Goal: Task Accomplishment & Management: Manage account settings

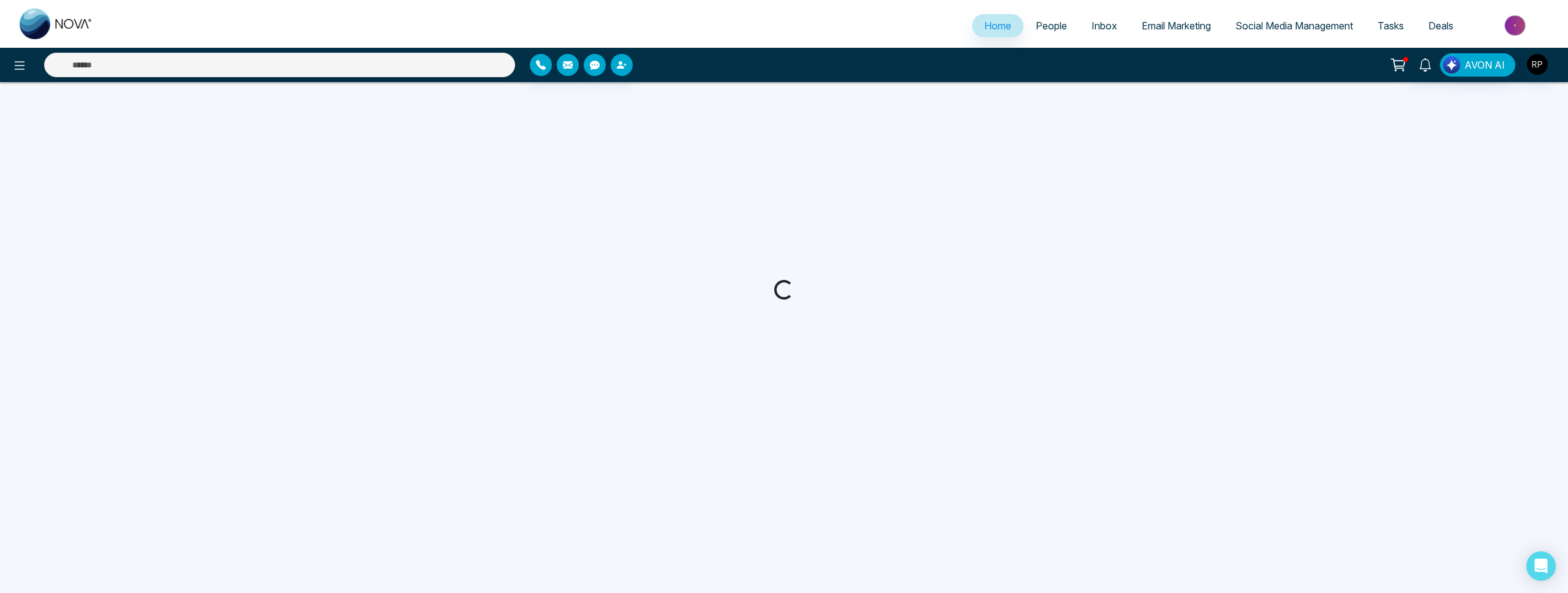
select select "*"
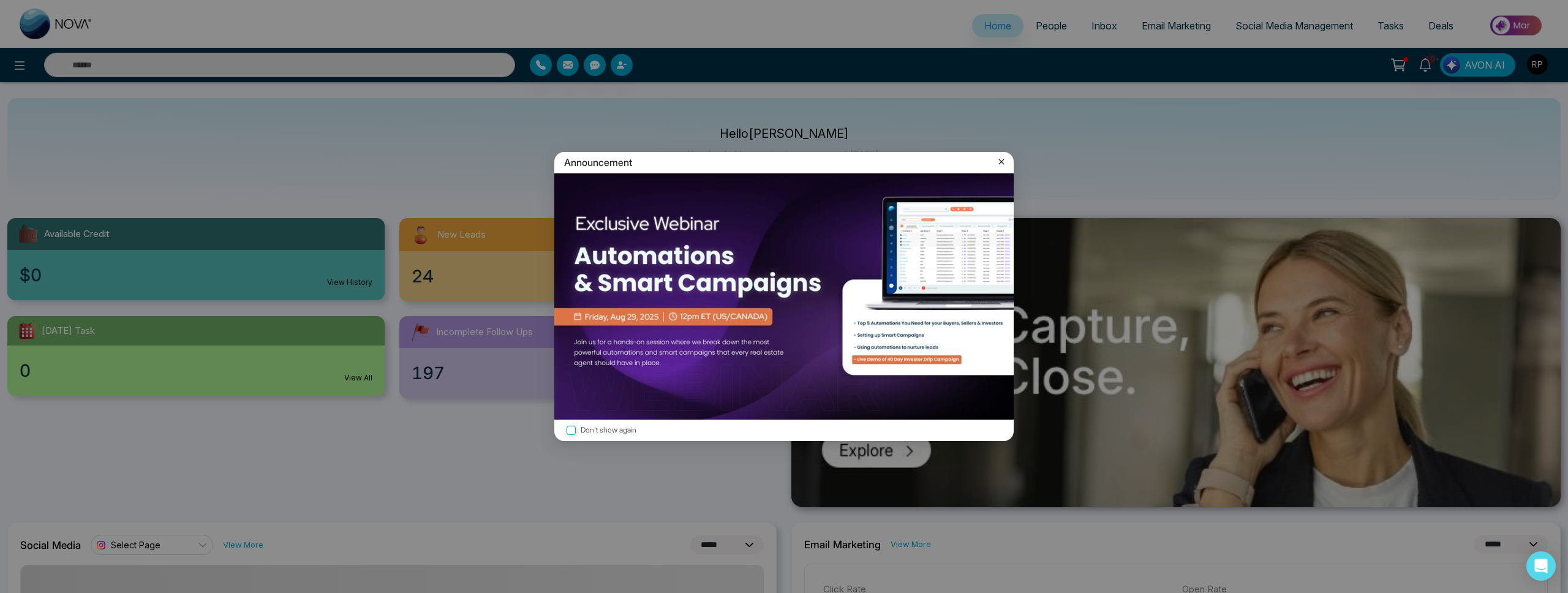
drag, startPoint x: 1005, startPoint y: 159, endPoint x: 1015, endPoint y: 123, distance: 37.4
click at [1005, 159] on icon at bounding box center [1001, 162] width 12 height 12
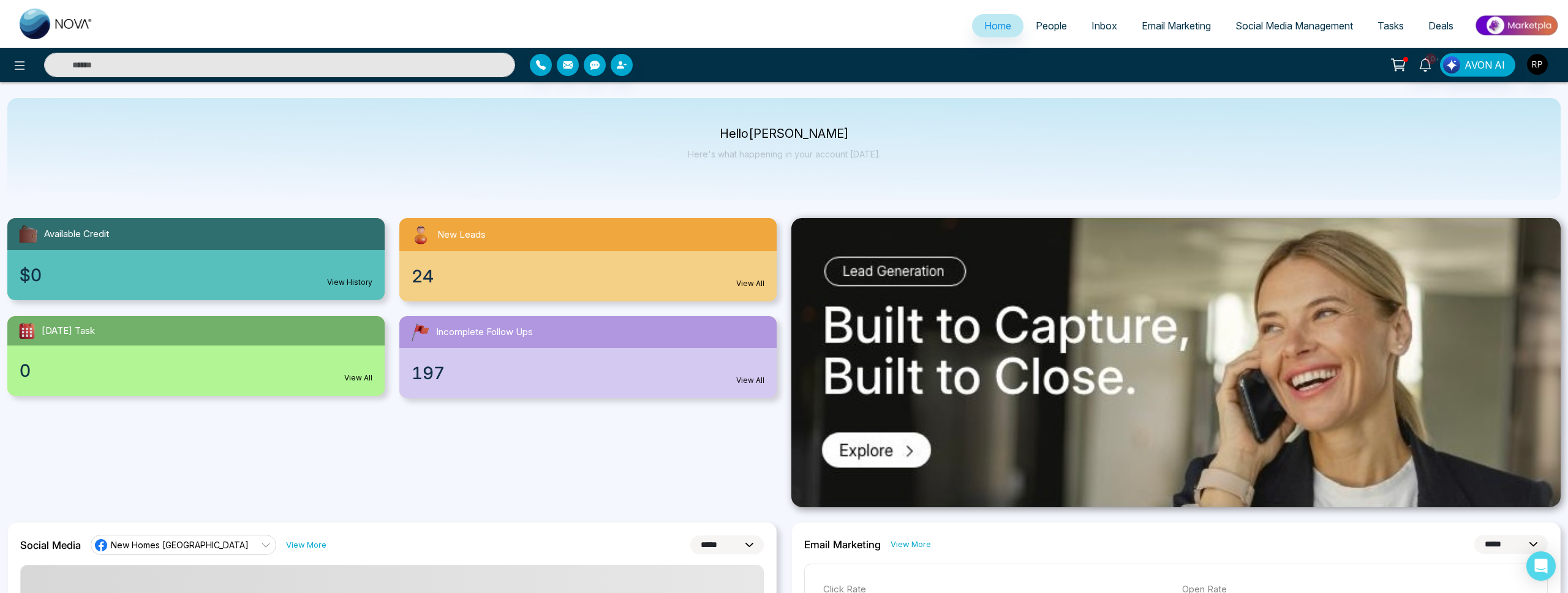
click at [1036, 28] on span "People" at bounding box center [1051, 25] width 31 height 12
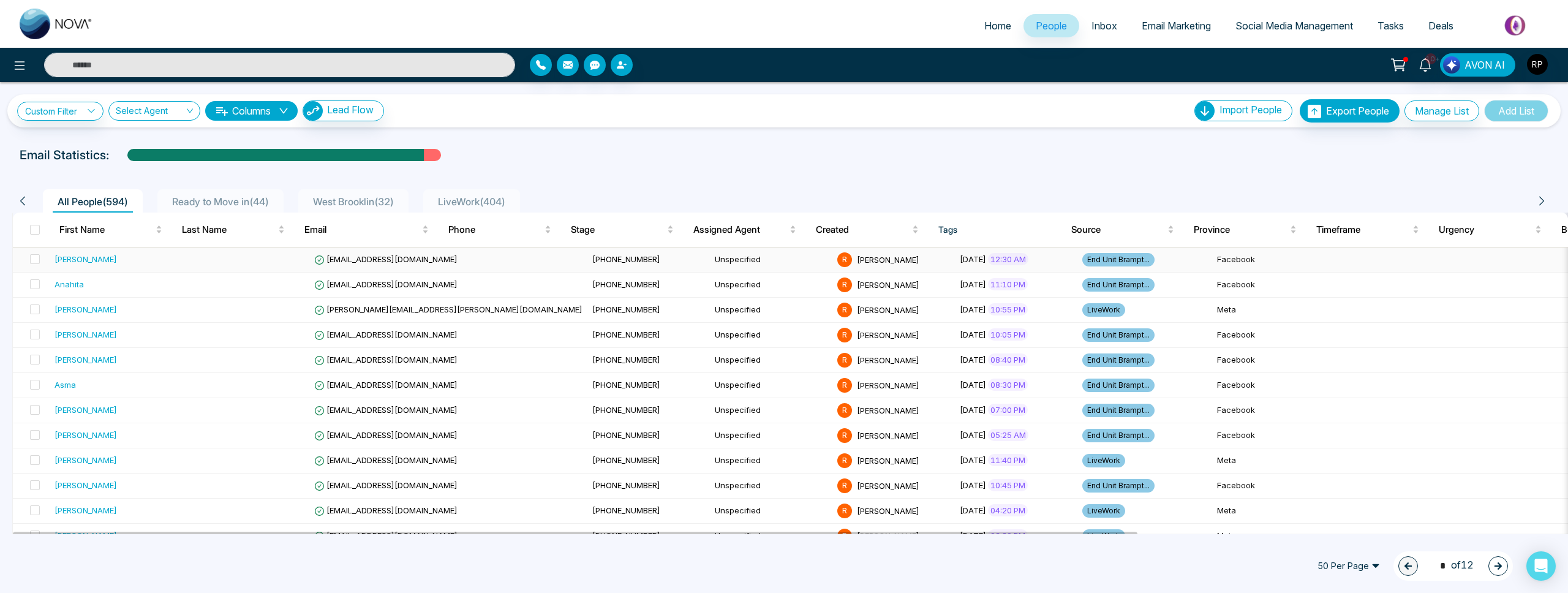
click at [128, 259] on div "[PERSON_NAME]" at bounding box center [119, 259] width 127 height 12
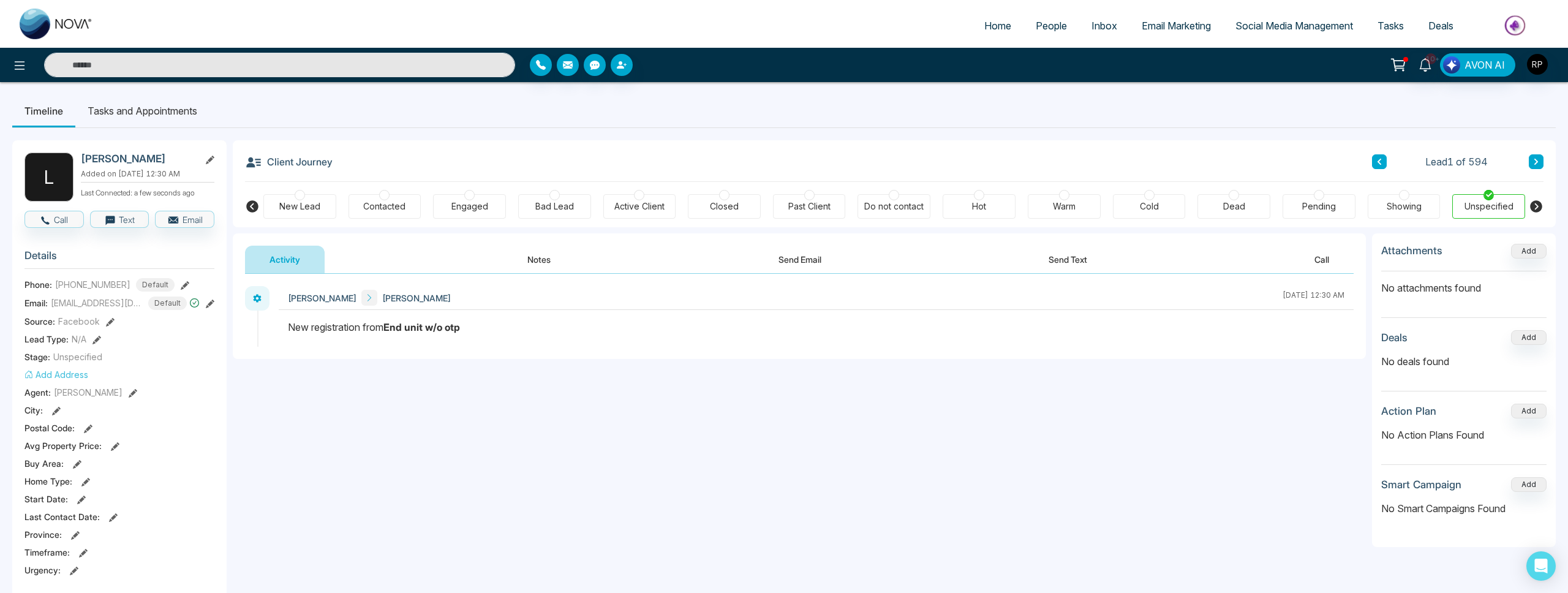
click at [1529, 158] on button at bounding box center [1536, 162] width 14 height 14
click at [181, 287] on icon at bounding box center [185, 285] width 9 height 9
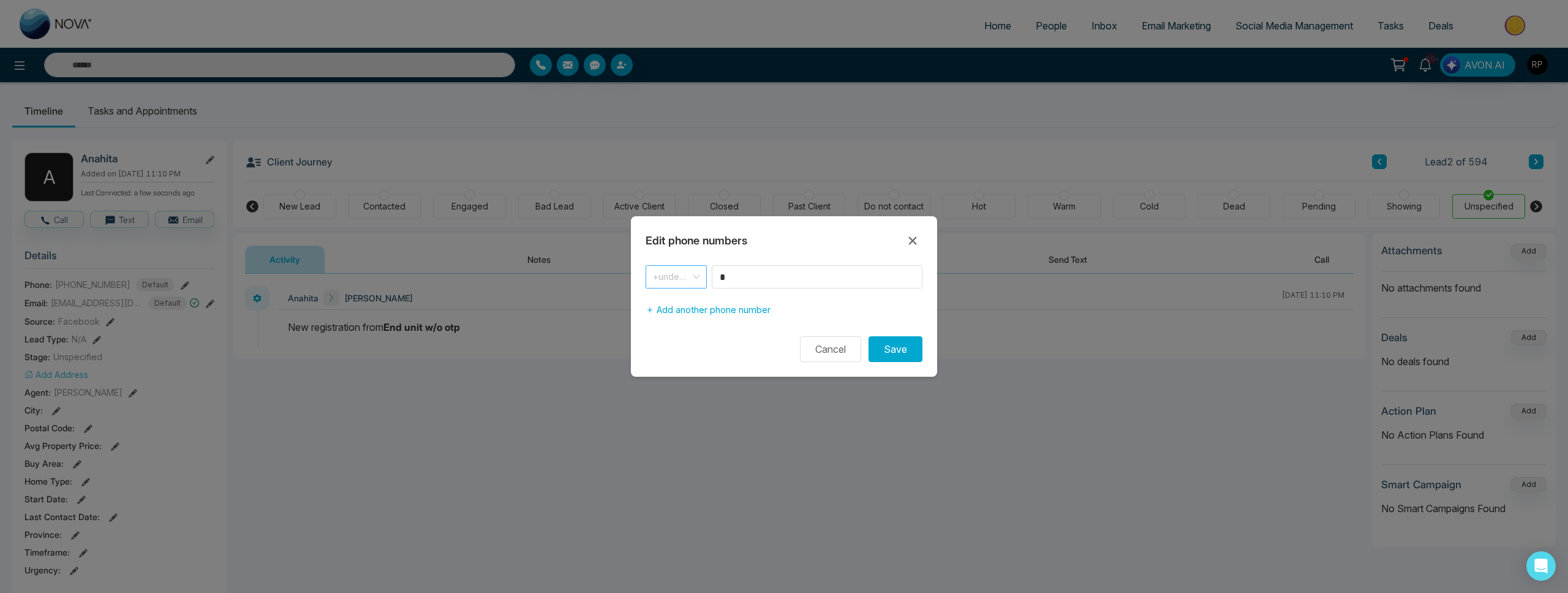
click at [701, 278] on div "+undefined" at bounding box center [676, 276] width 61 height 23
drag, startPoint x: 679, startPoint y: 295, endPoint x: 717, endPoint y: 289, distance: 38.5
click at [680, 295] on div "+1" at bounding box center [676, 303] width 61 height 20
click at [732, 278] on input "*" at bounding box center [817, 276] width 211 height 23
type input "**********"
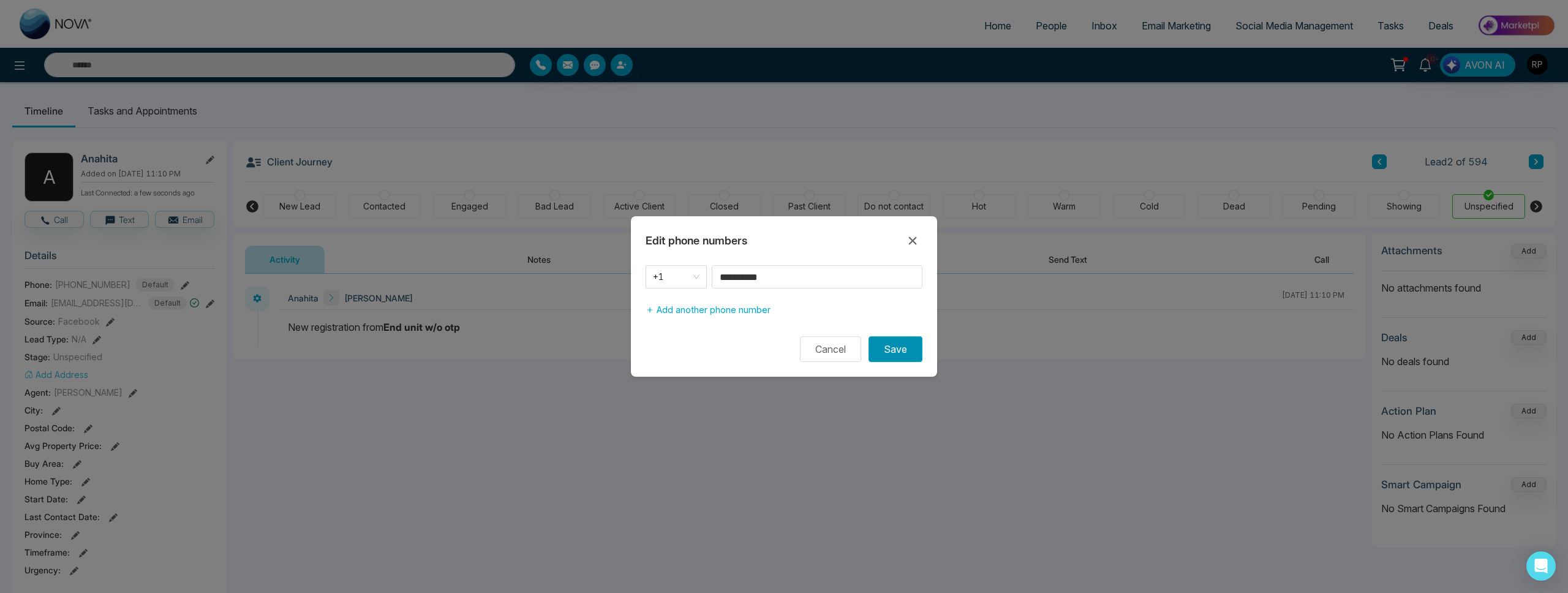
click at [889, 344] on button "Save" at bounding box center [895, 349] width 54 height 25
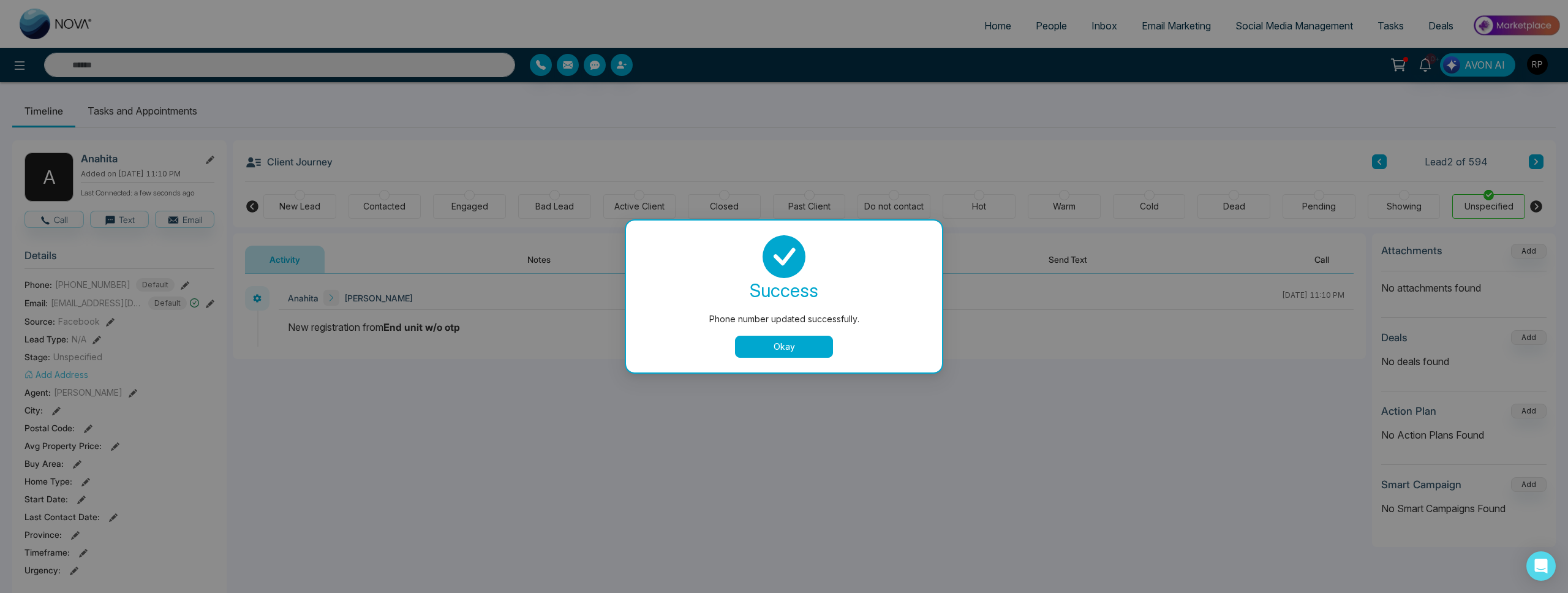
click at [770, 357] on button "Okay" at bounding box center [784, 347] width 98 height 22
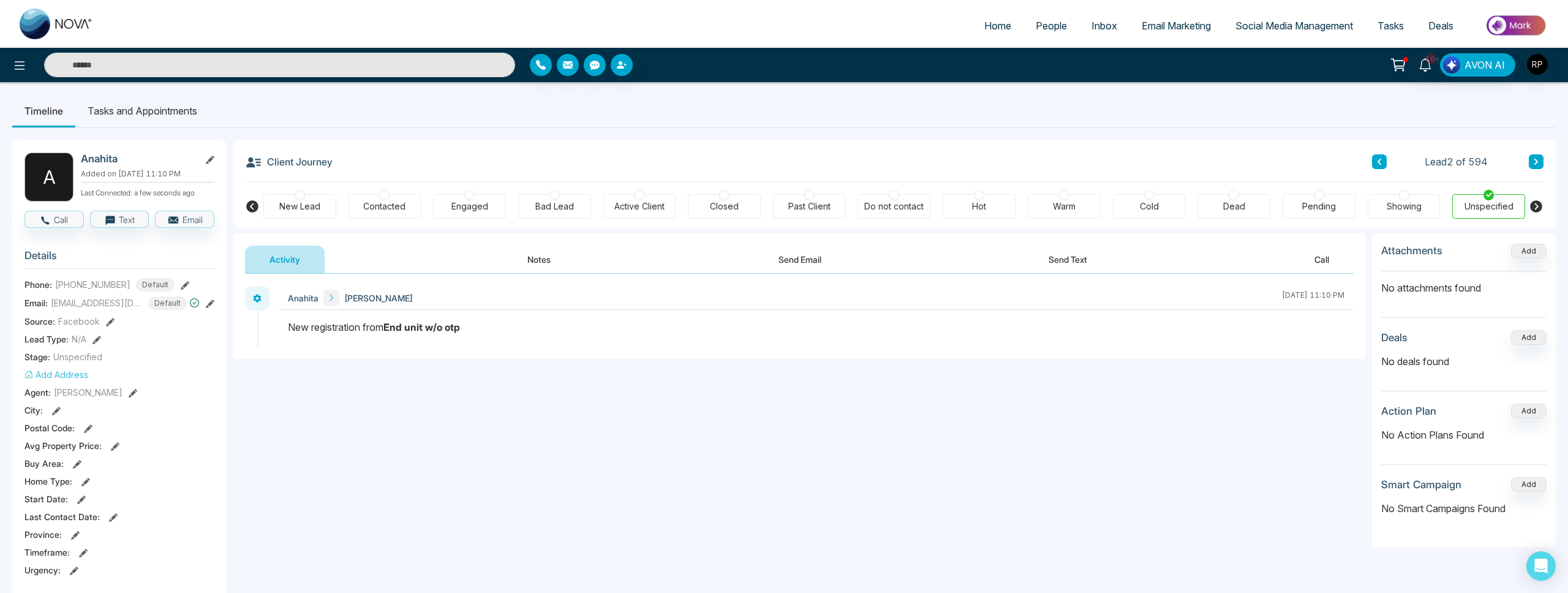
click at [560, 262] on button "Notes" at bounding box center [539, 259] width 72 height 28
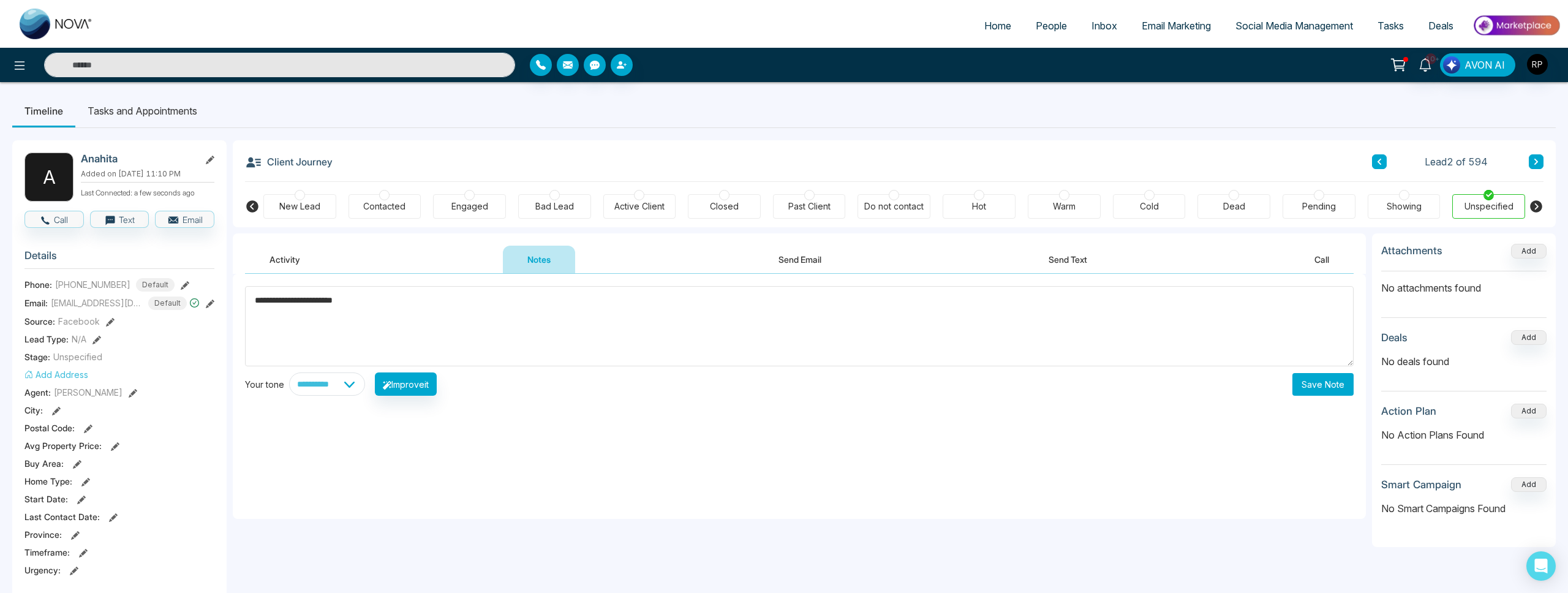
type textarea "**********"
click at [1316, 376] on button "Save Note" at bounding box center [1323, 384] width 61 height 22
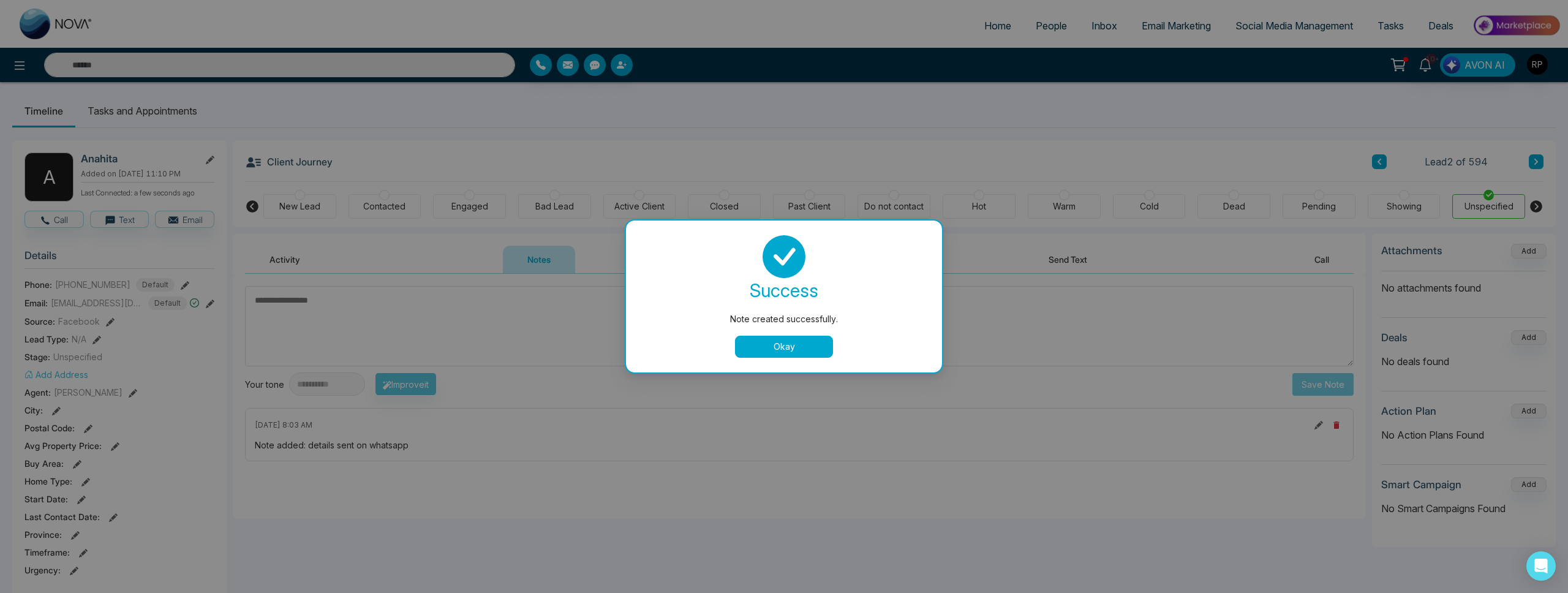
click at [791, 353] on button "Okay" at bounding box center [784, 347] width 98 height 22
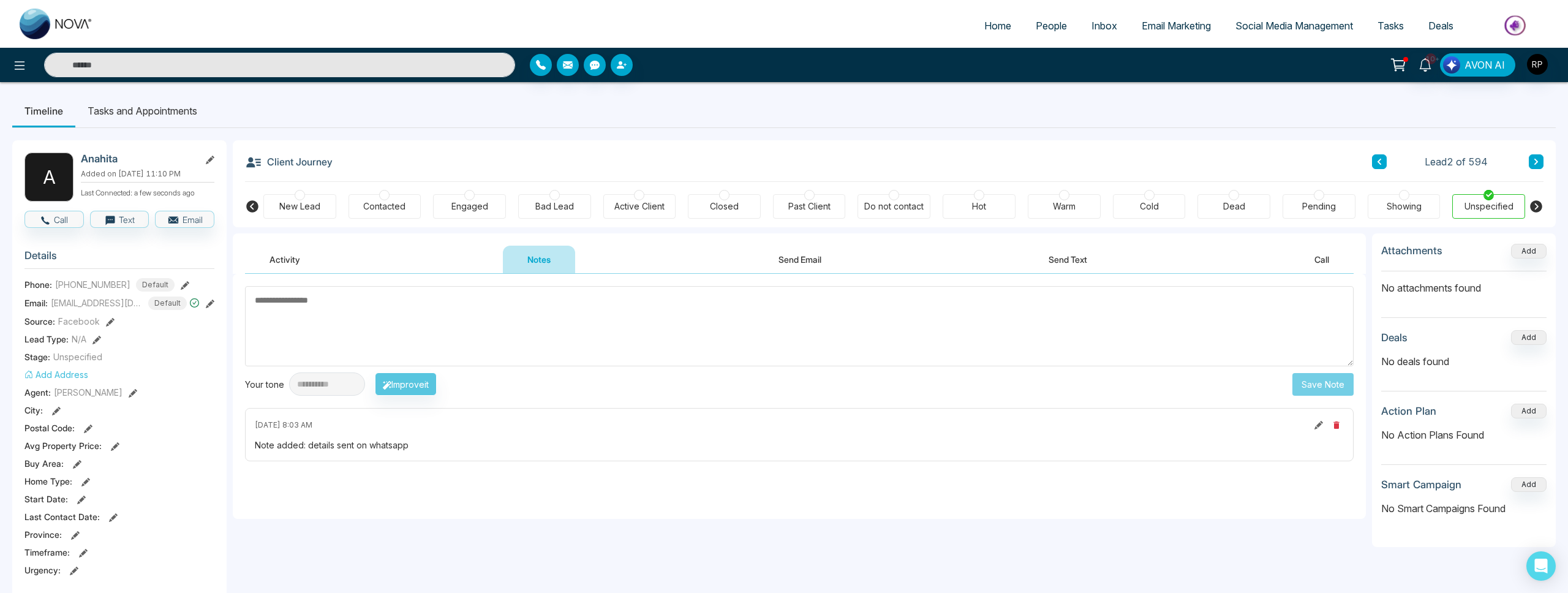
click at [1378, 162] on icon at bounding box center [1380, 162] width 6 height 7
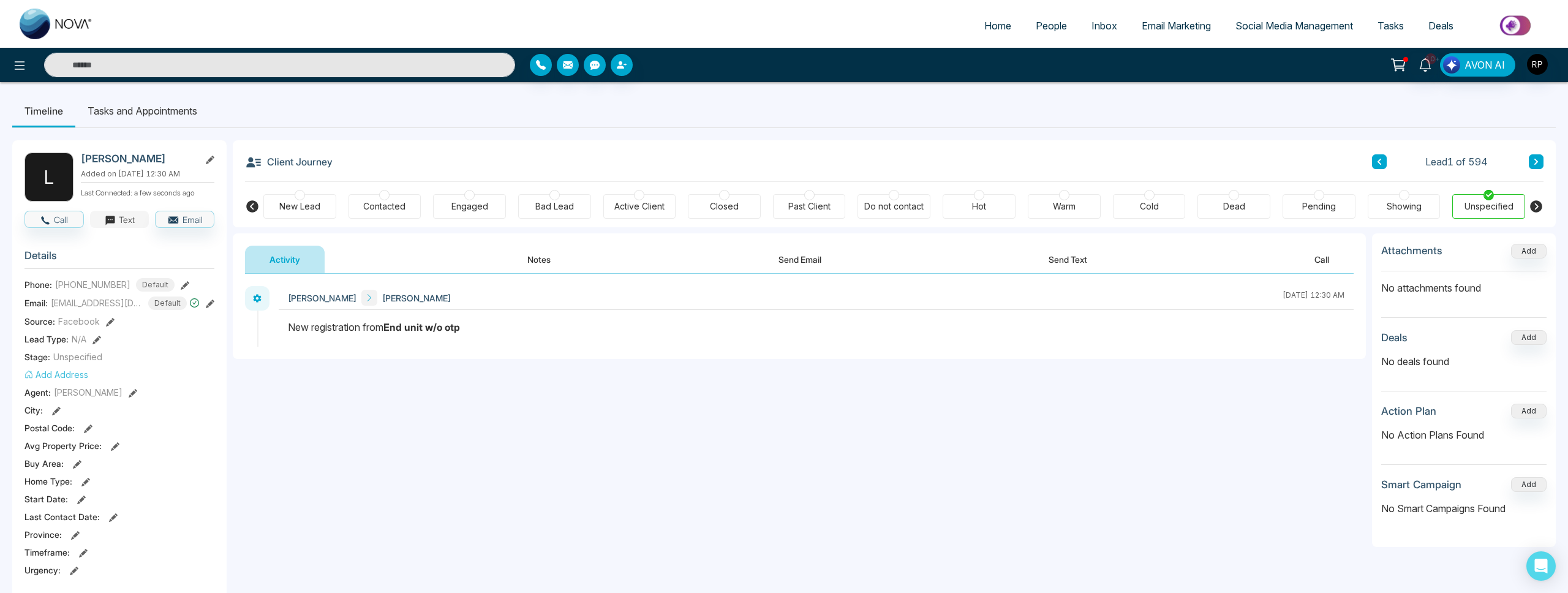
click at [107, 224] on icon "button" at bounding box center [110, 220] width 10 height 10
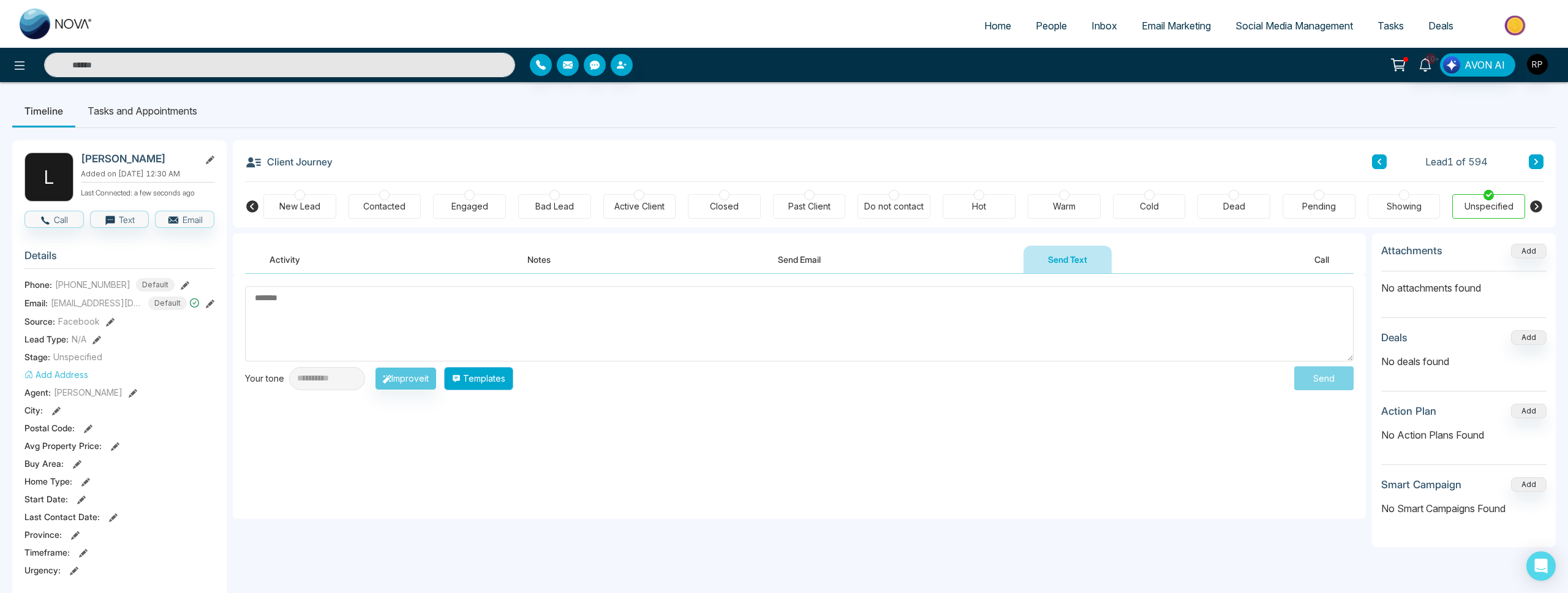
click at [500, 380] on button "Templates" at bounding box center [478, 378] width 69 height 23
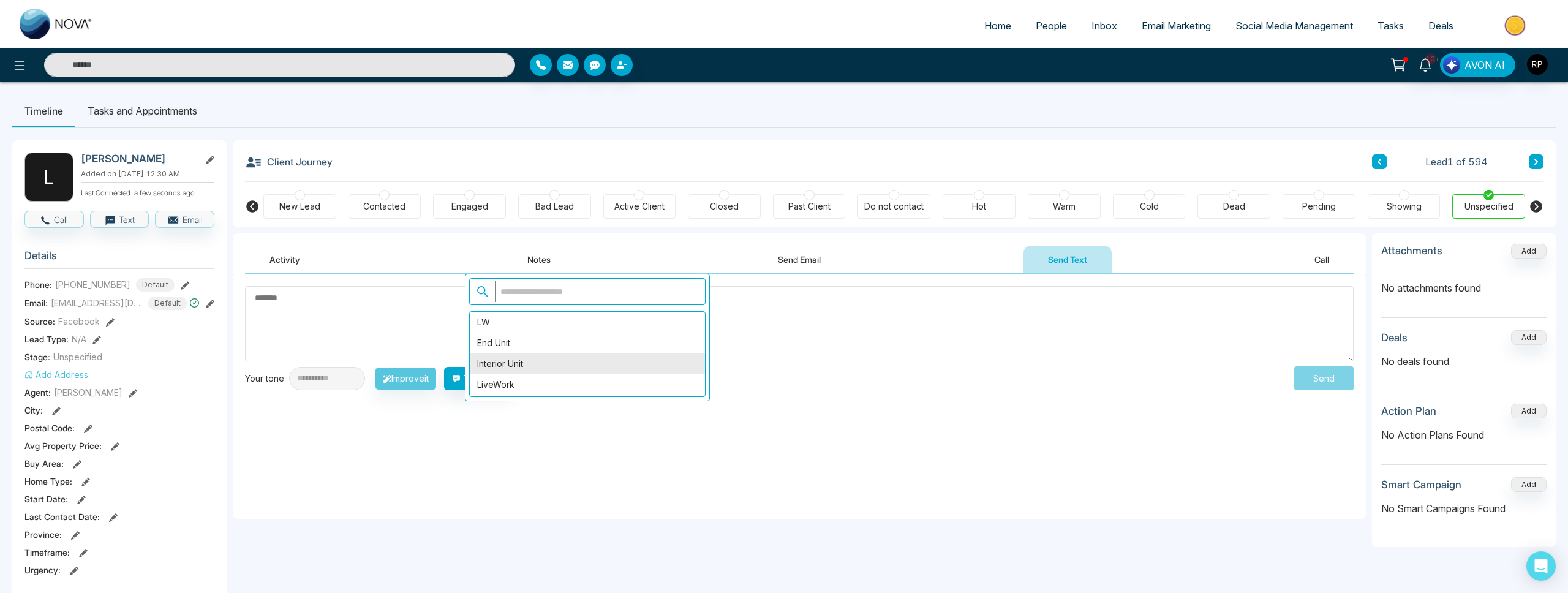
click at [502, 364] on div "Interior Unit" at bounding box center [587, 364] width 236 height 21
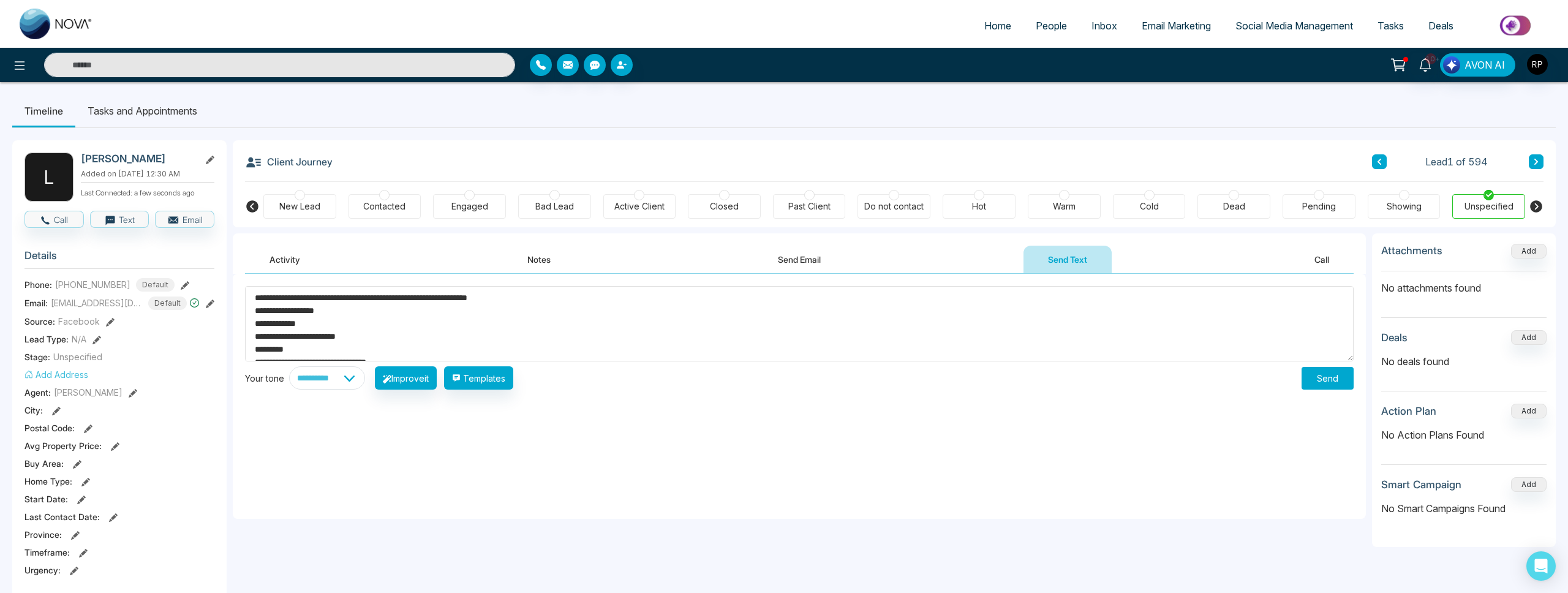
scroll to position [219, 0]
click at [459, 350] on textarea "**********" at bounding box center [799, 323] width 1109 height 76
paste textarea "**********"
type textarea "**********"
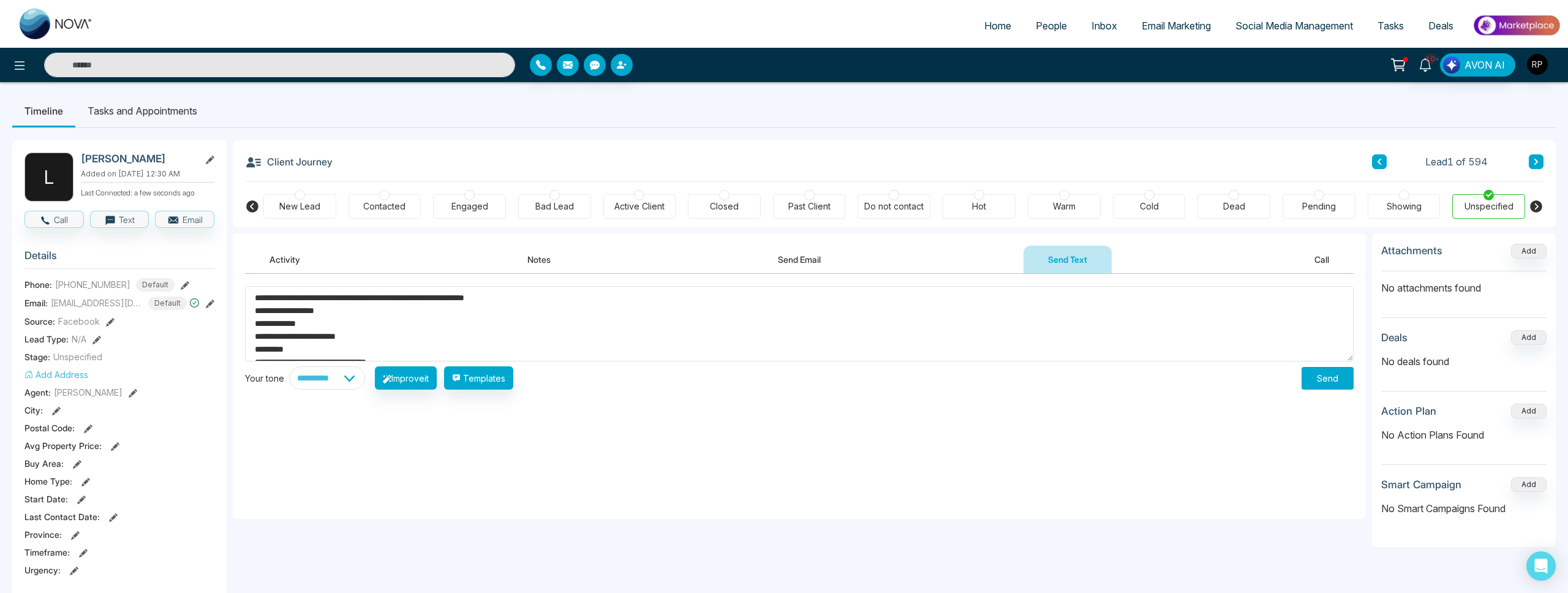
click at [1332, 382] on button "Send" at bounding box center [1328, 378] width 52 height 22
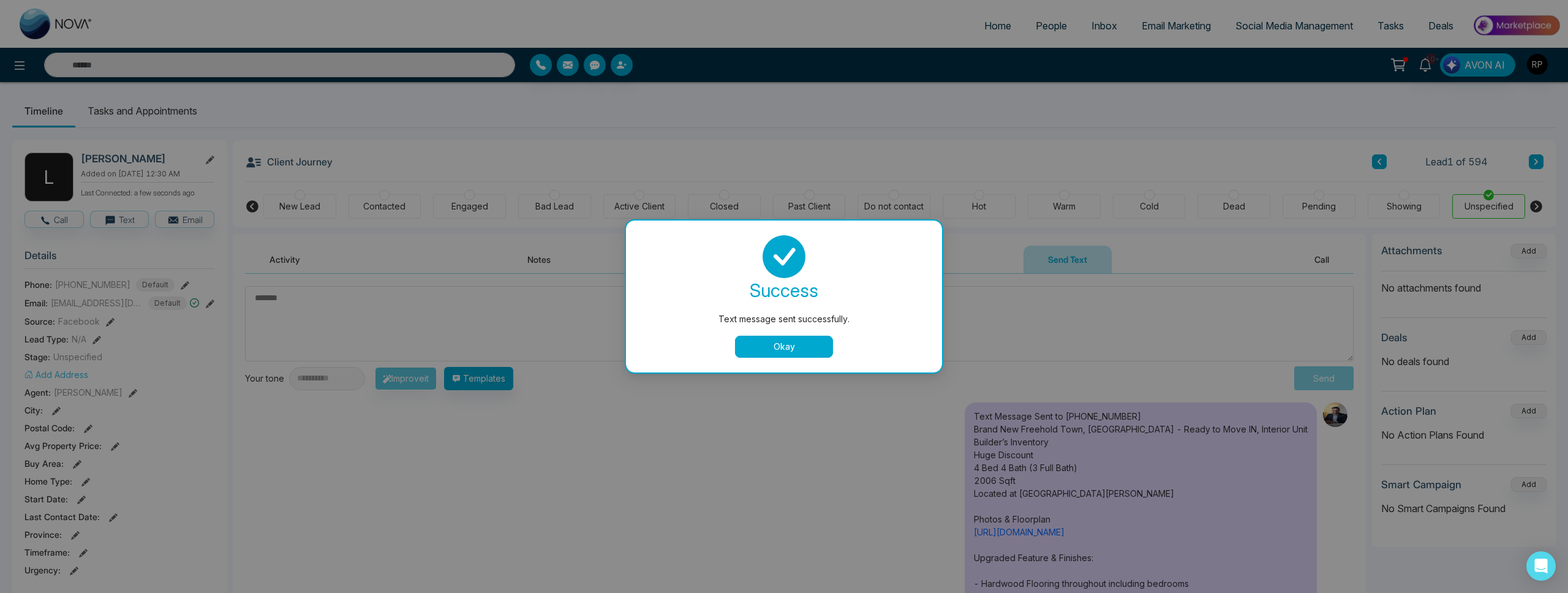
click at [770, 353] on button "Okay" at bounding box center [784, 347] width 98 height 22
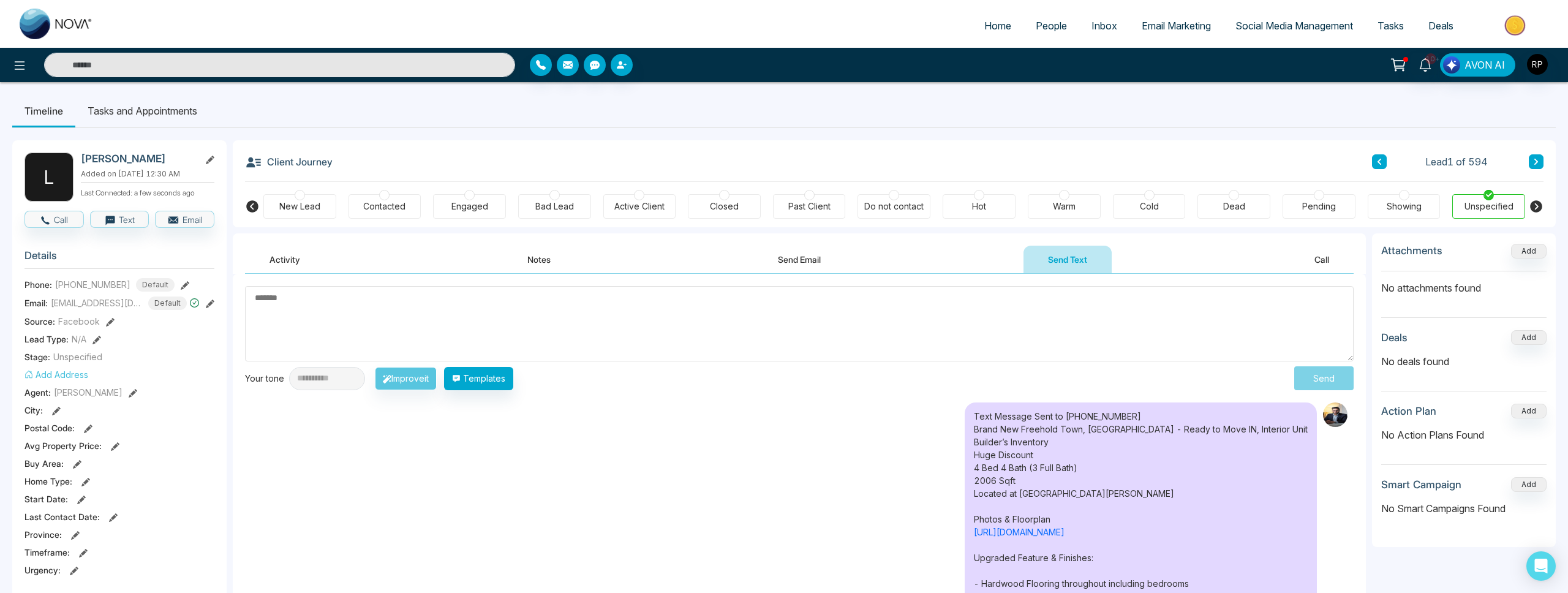
click at [1536, 162] on icon at bounding box center [1536, 162] width 4 height 6
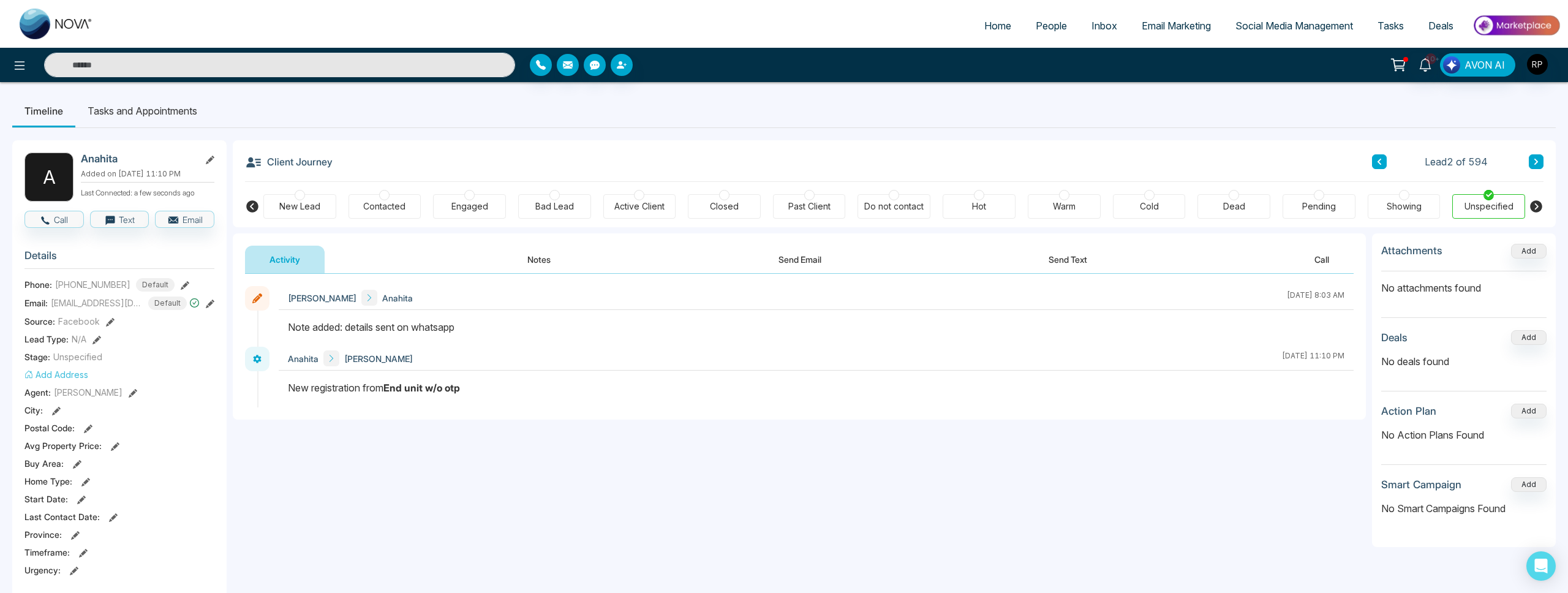
click at [446, 203] on div "Engaged" at bounding box center [470, 206] width 73 height 25
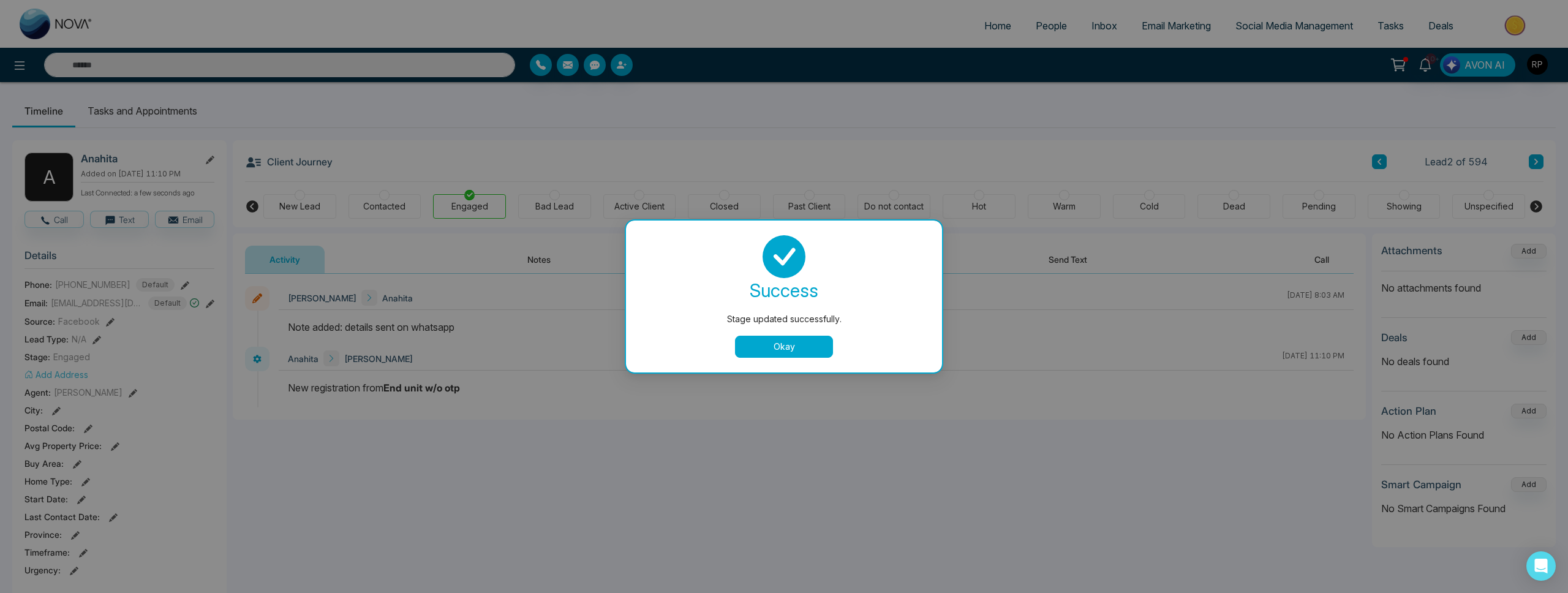
click at [783, 352] on button "Okay" at bounding box center [784, 347] width 98 height 22
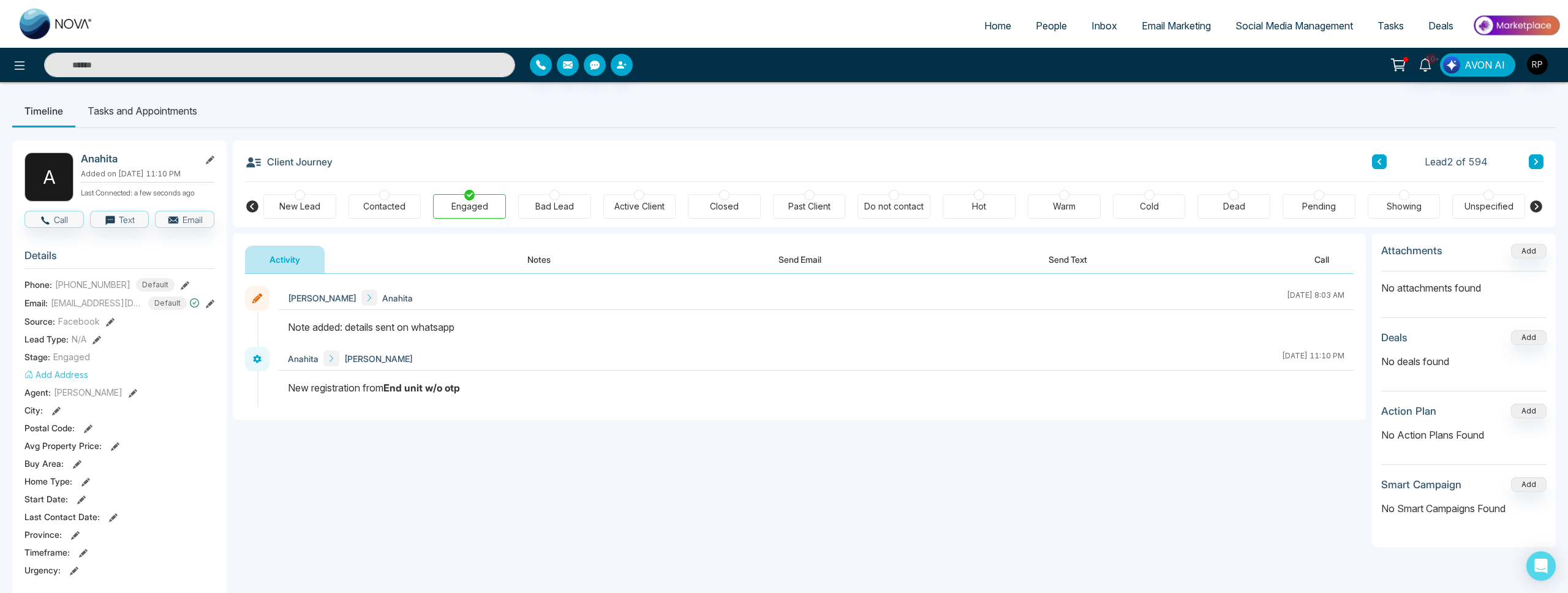
click at [1540, 156] on button at bounding box center [1536, 162] width 14 height 14
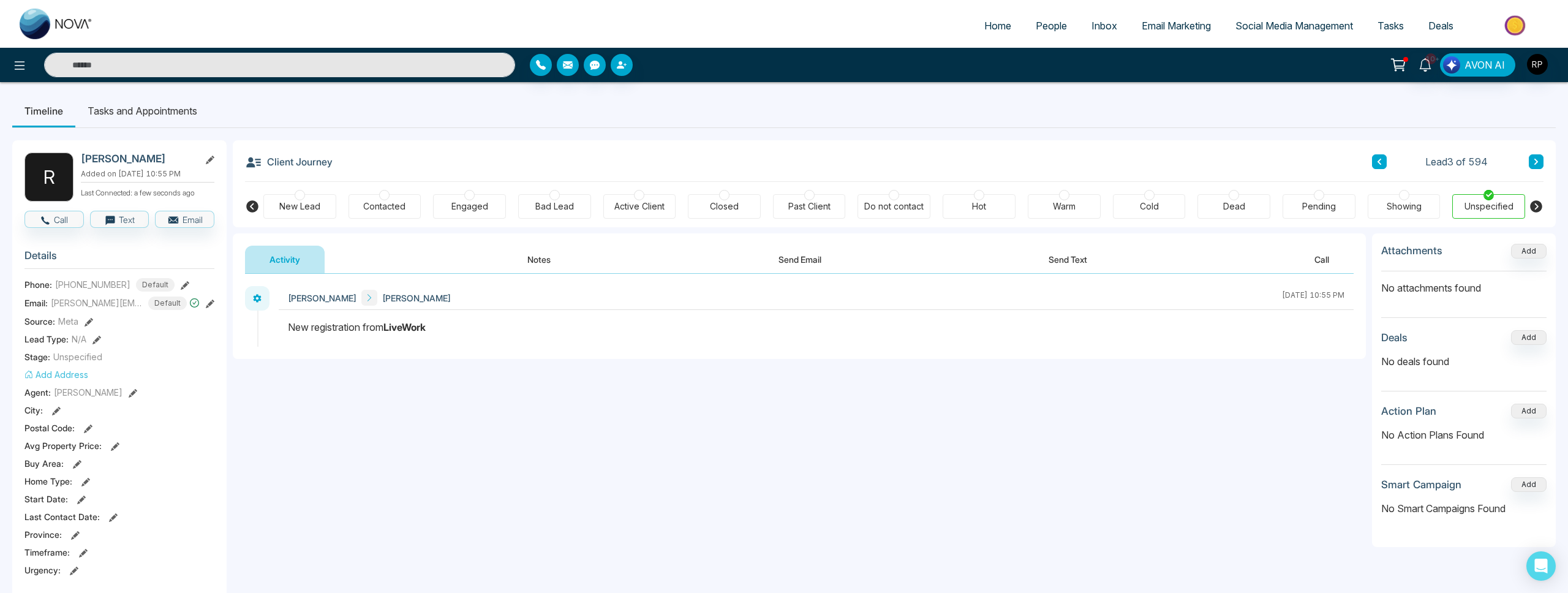
click at [556, 257] on button "Notes" at bounding box center [539, 259] width 72 height 28
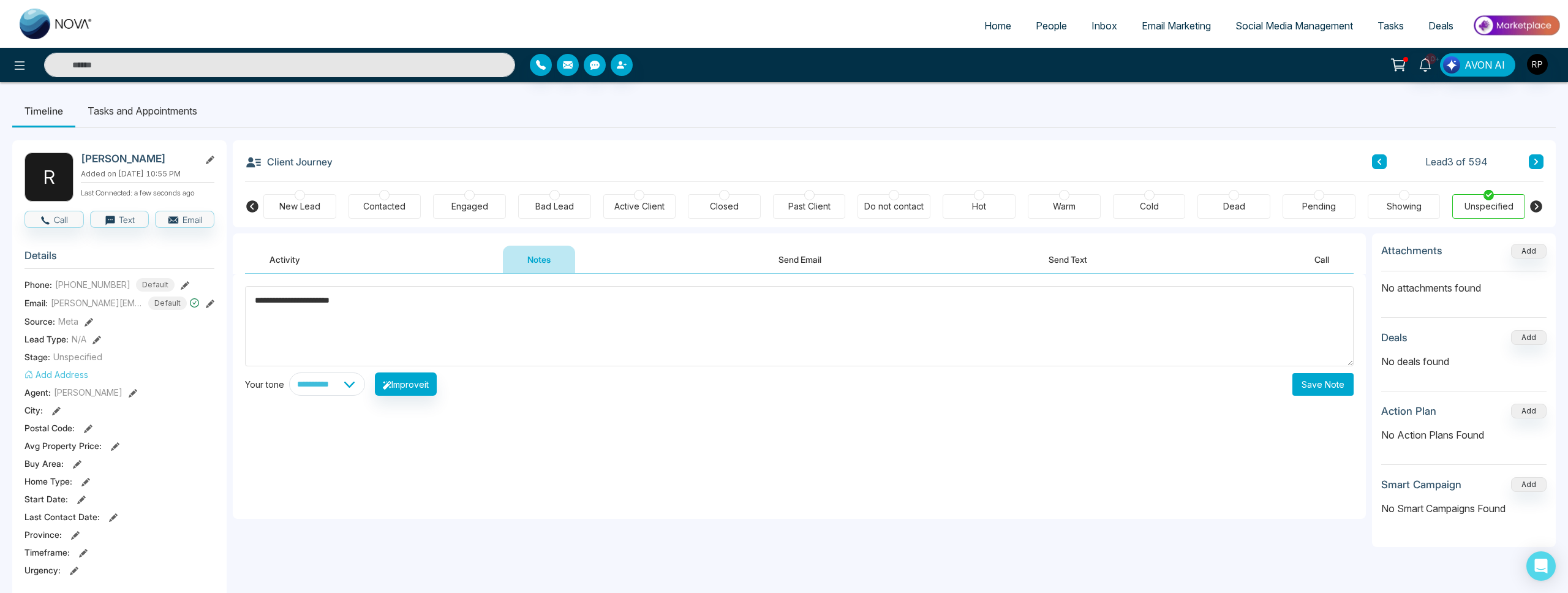
type textarea "**********"
click at [1299, 382] on button "Save Note" at bounding box center [1323, 384] width 61 height 22
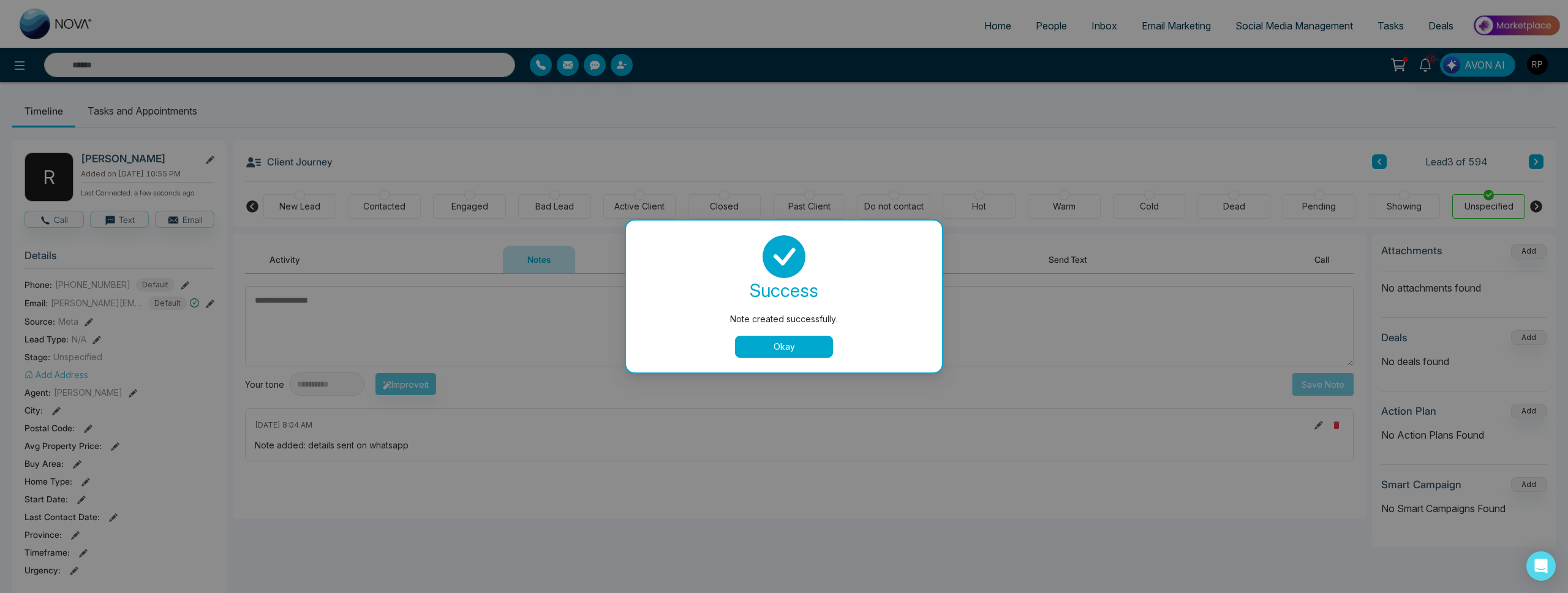
click at [799, 356] on button "Okay" at bounding box center [784, 347] width 98 height 22
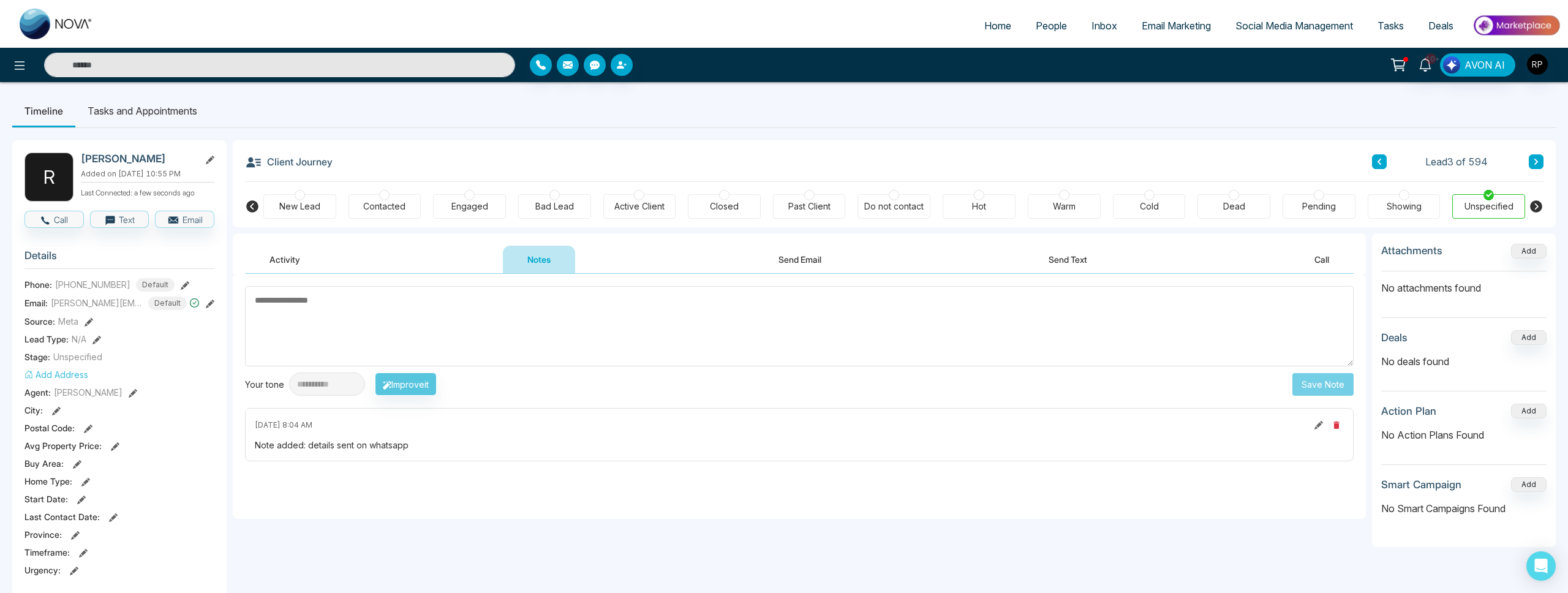
click at [470, 210] on div "Engaged" at bounding box center [470, 206] width 37 height 12
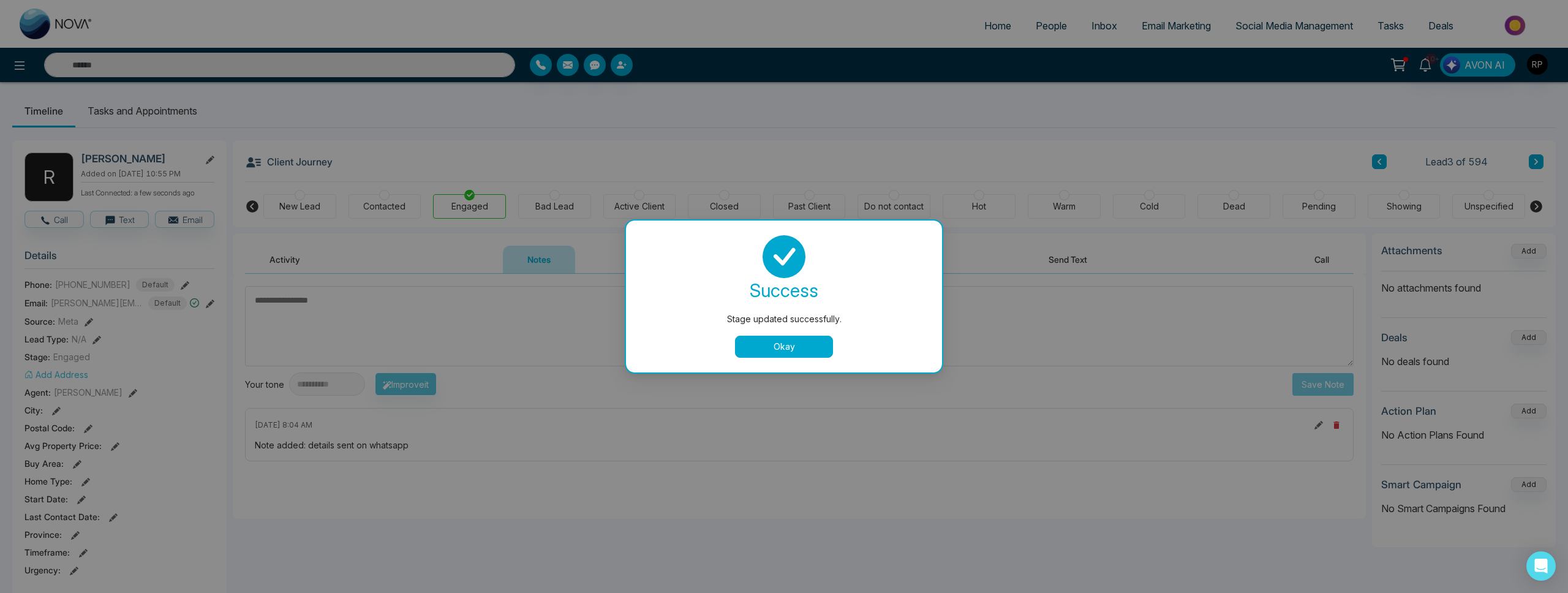
click at [747, 345] on button "Okay" at bounding box center [784, 347] width 98 height 22
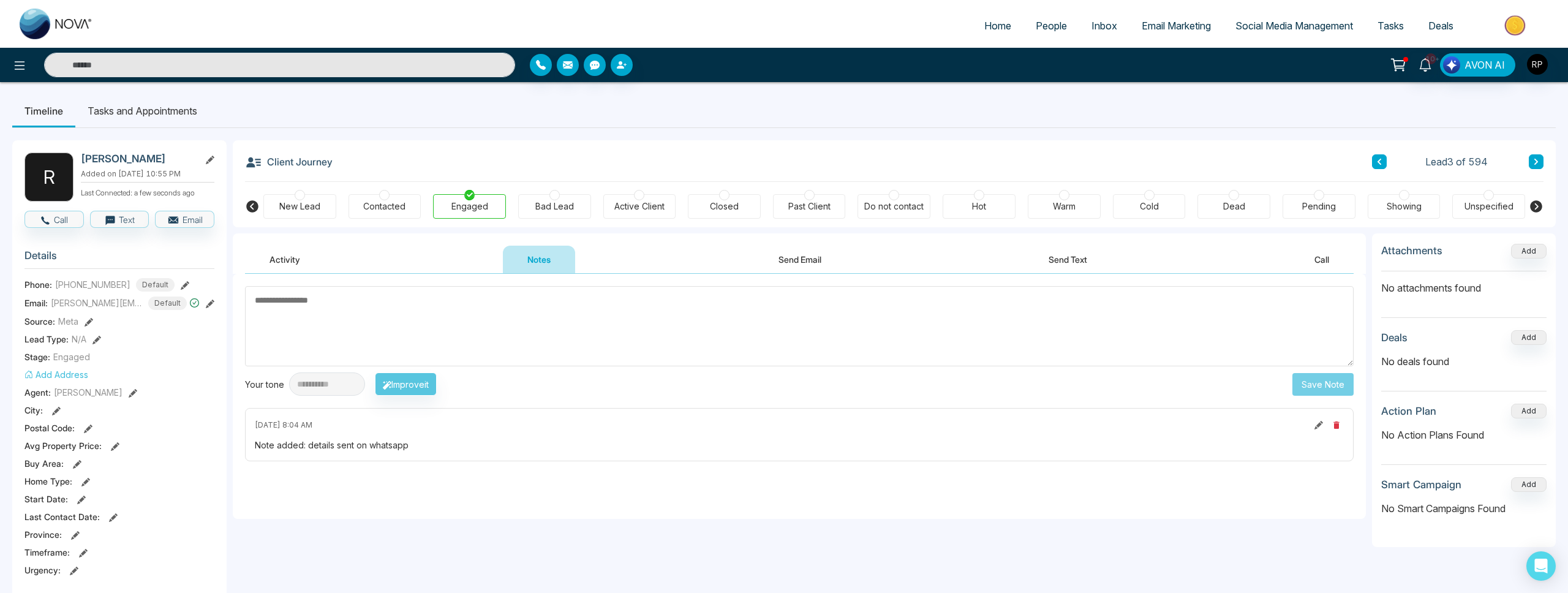
click at [1528, 161] on div "Lead 3 of 594" at bounding box center [1458, 162] width 172 height 14
click at [1539, 161] on icon at bounding box center [1537, 162] width 6 height 7
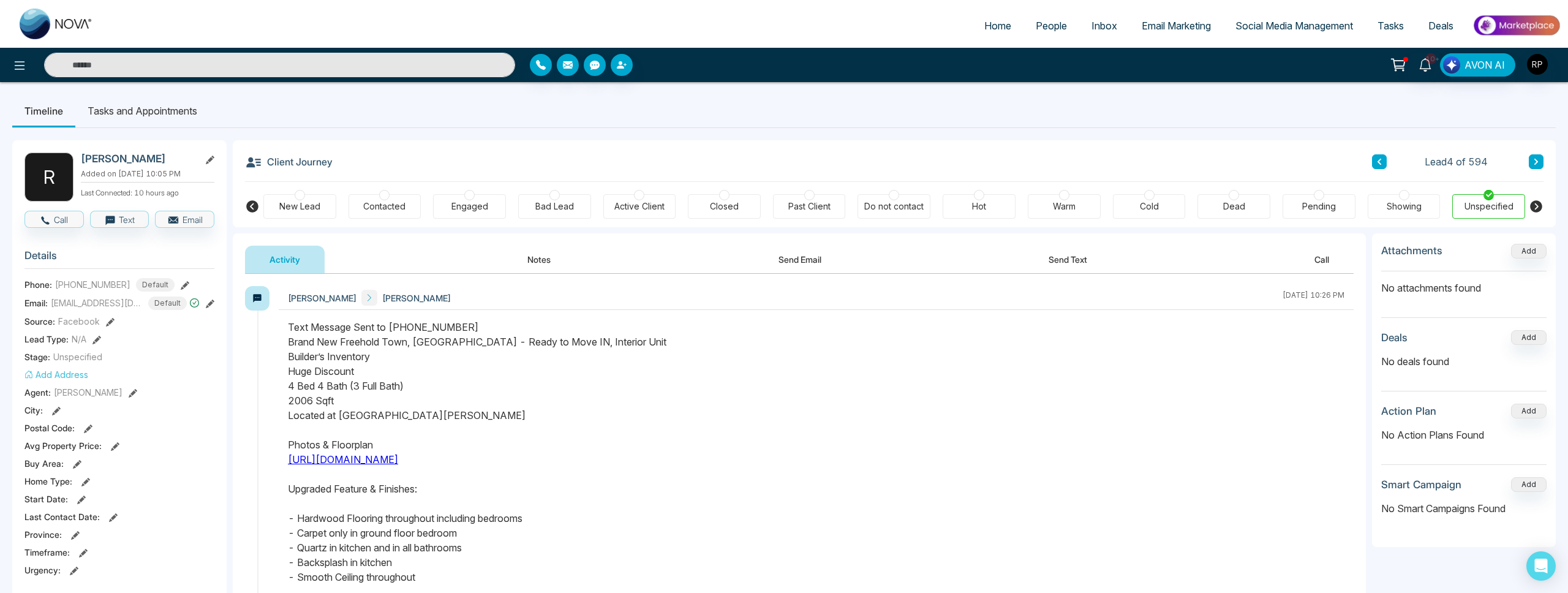
click at [1536, 162] on icon at bounding box center [1536, 162] width 4 height 6
click at [1538, 162] on icon at bounding box center [1537, 162] width 6 height 7
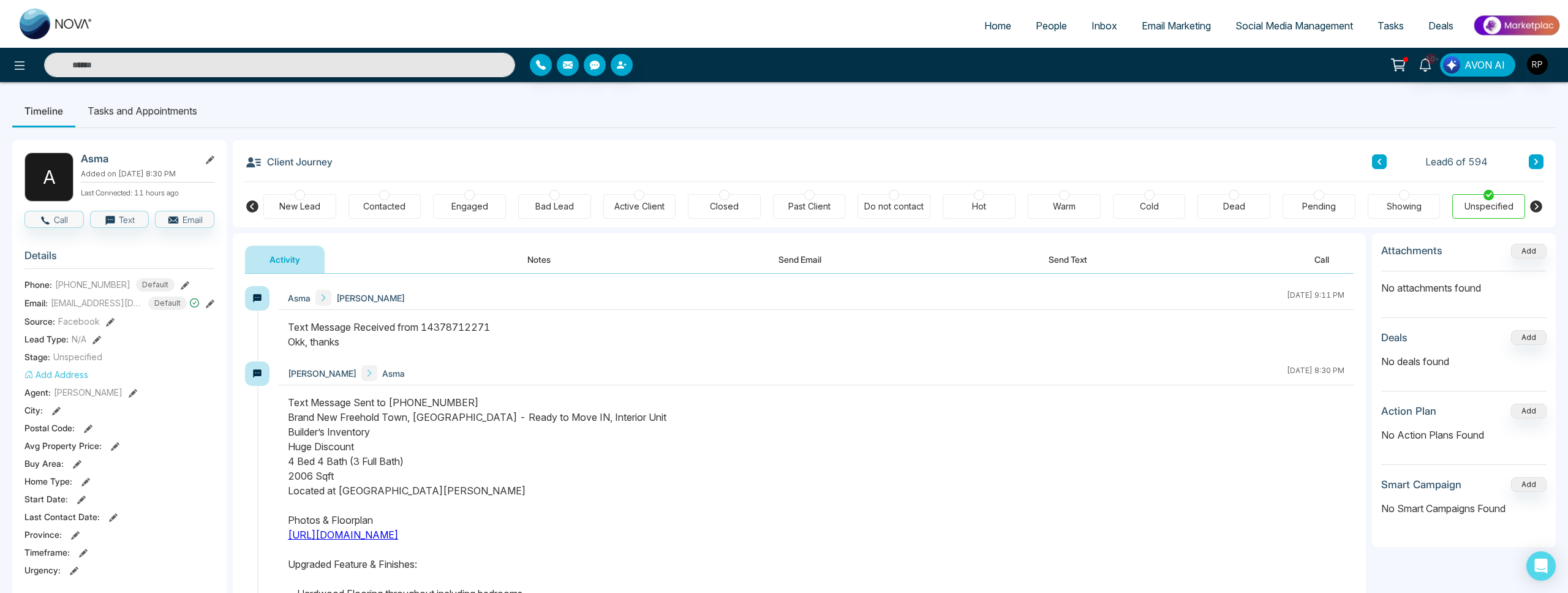
click at [1537, 161] on icon at bounding box center [1536, 162] width 4 height 6
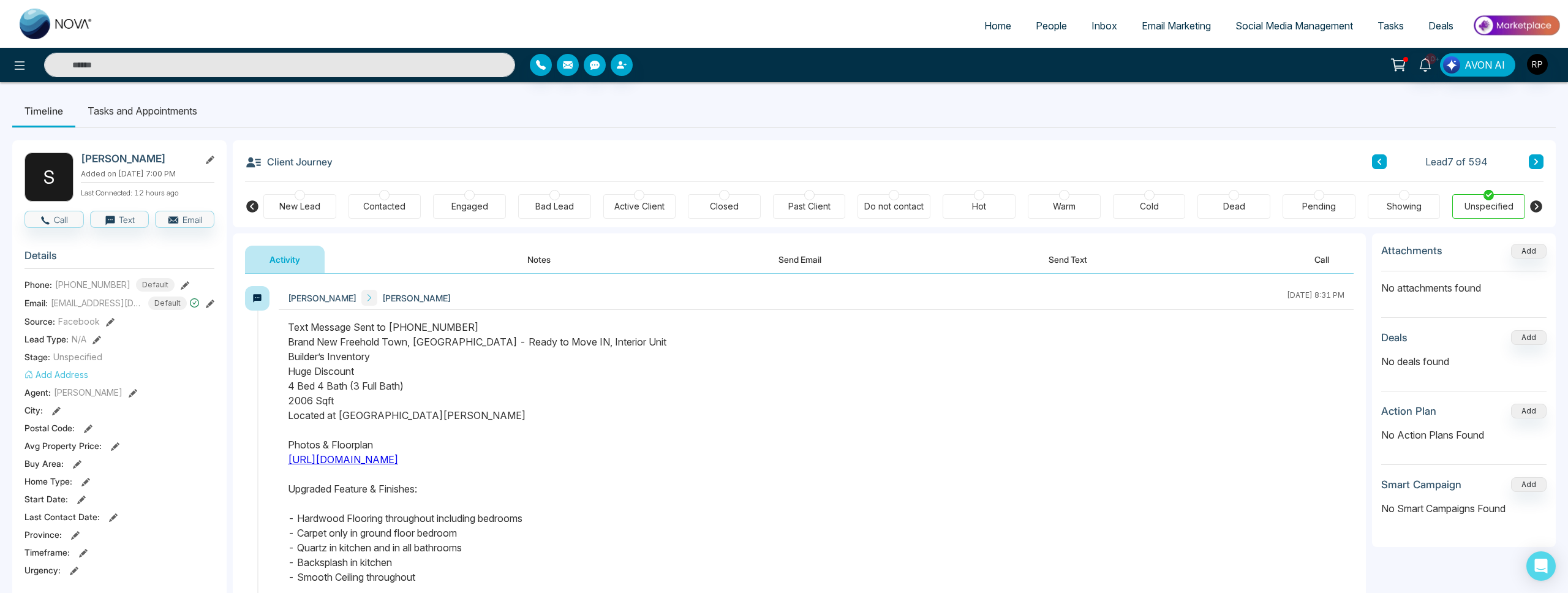
click at [1536, 164] on icon at bounding box center [1536, 162] width 4 height 6
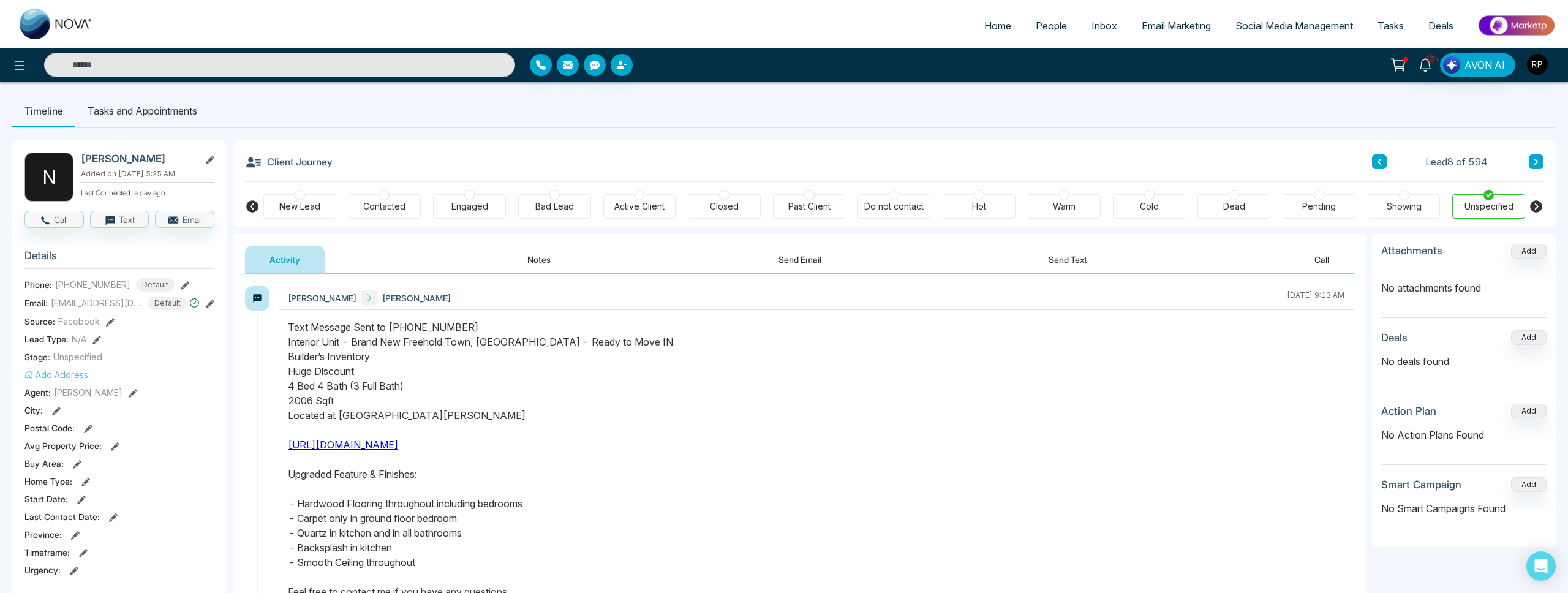
click at [1534, 158] on icon at bounding box center [1537, 162] width 6 height 7
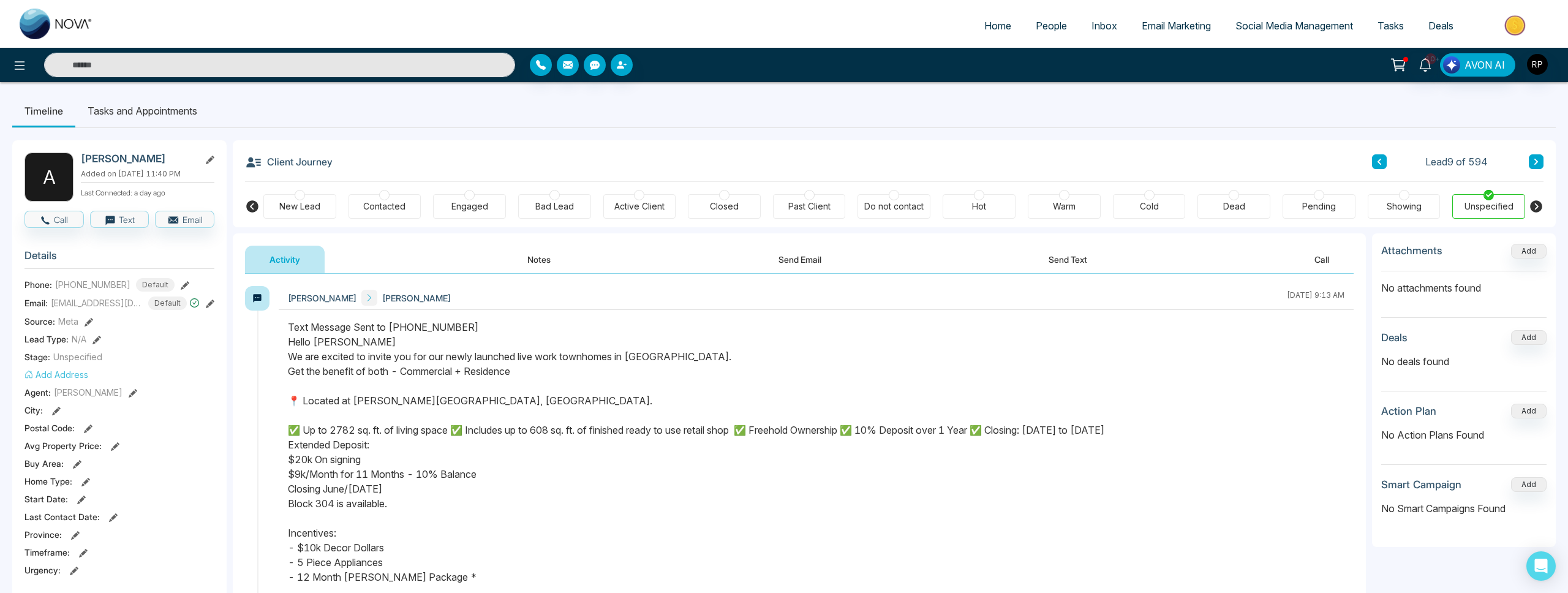
click at [1534, 160] on icon at bounding box center [1537, 162] width 6 height 7
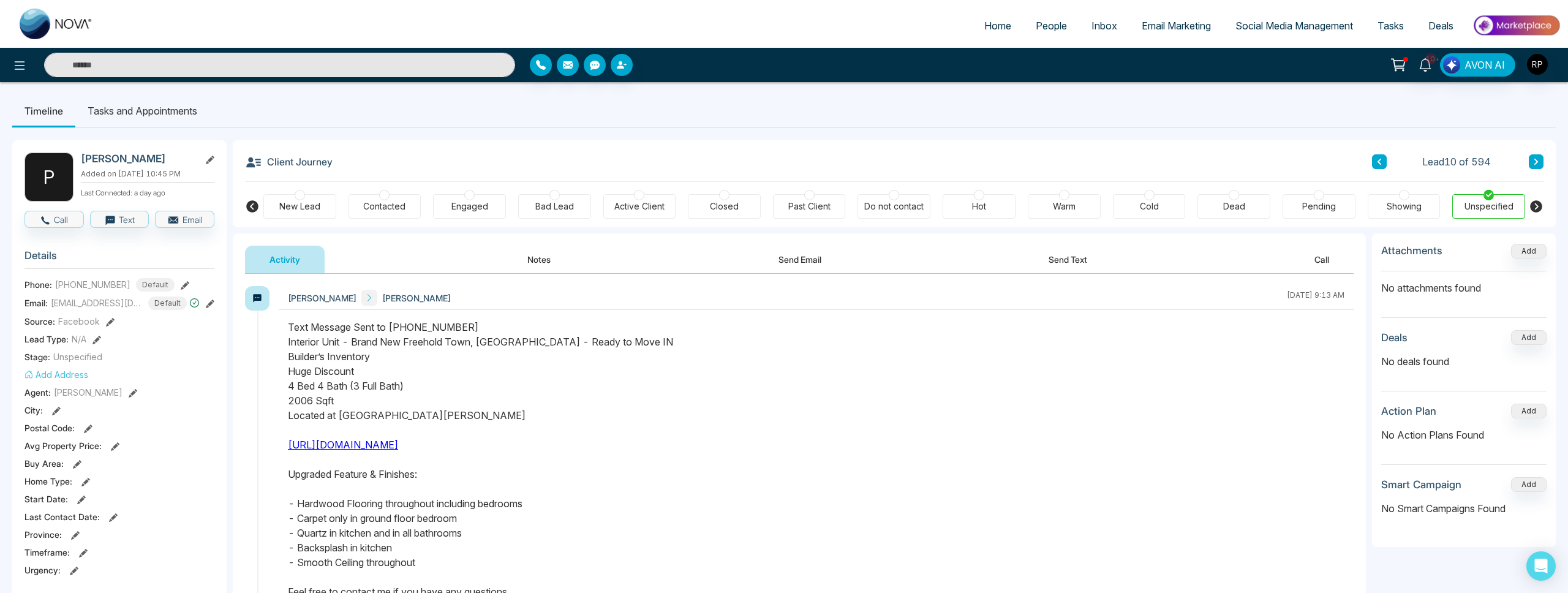
click at [1534, 163] on icon at bounding box center [1537, 162] width 6 height 7
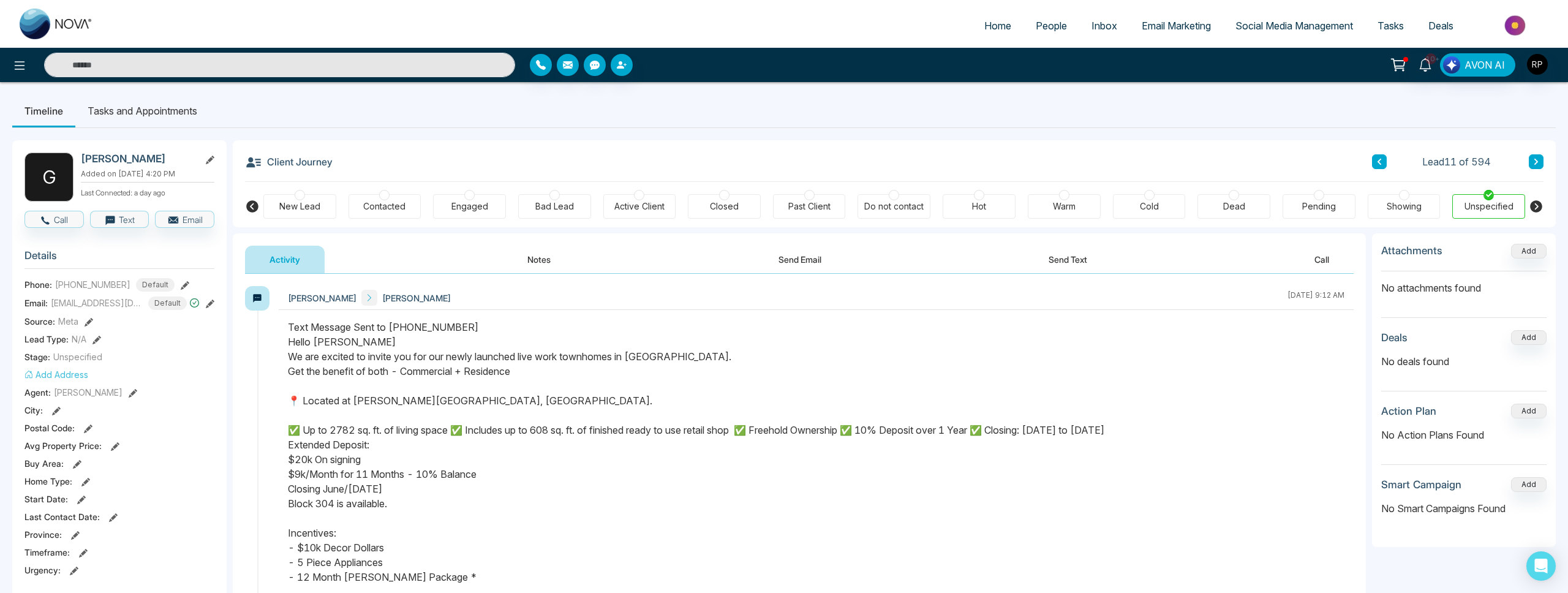
click at [1538, 156] on button at bounding box center [1536, 162] width 14 height 14
click at [1534, 159] on icon at bounding box center [1537, 162] width 6 height 7
click at [1535, 158] on icon at bounding box center [1536, 162] width 4 height 6
click at [1534, 161] on icon at bounding box center [1537, 162] width 6 height 7
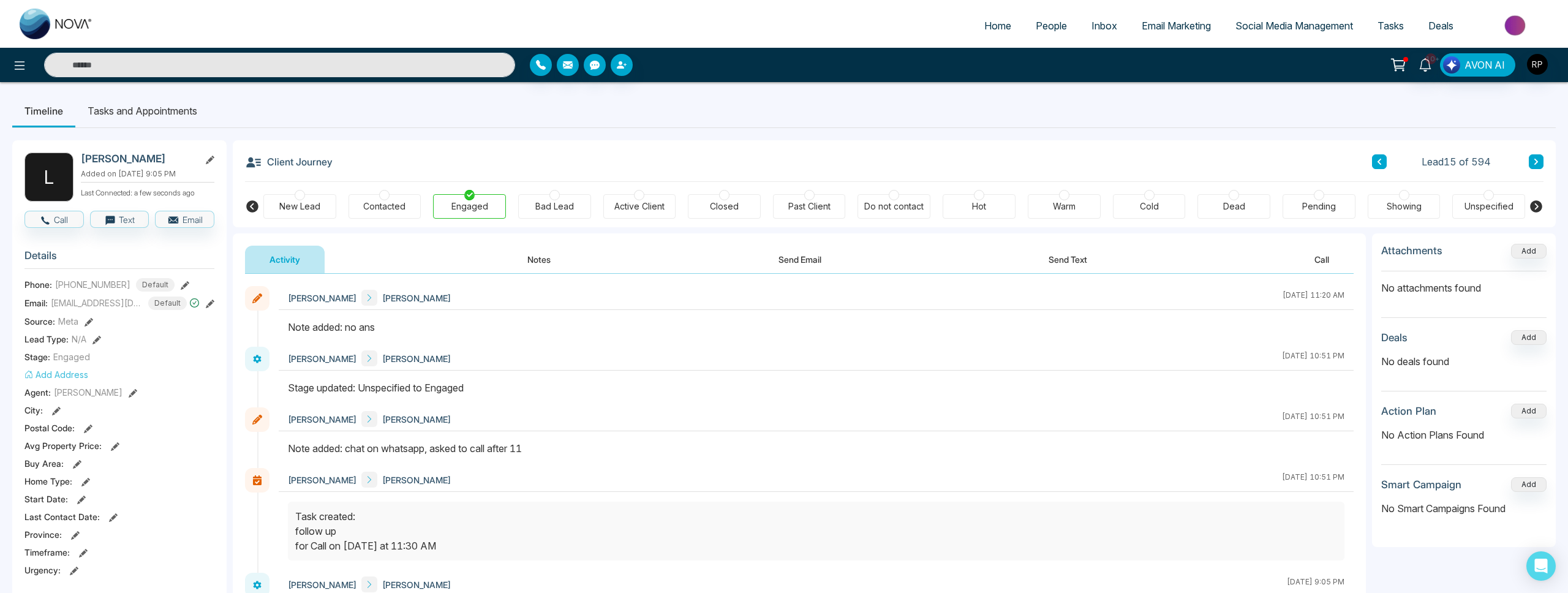
scroll to position [3, 0]
